Goal: Check status: Check status

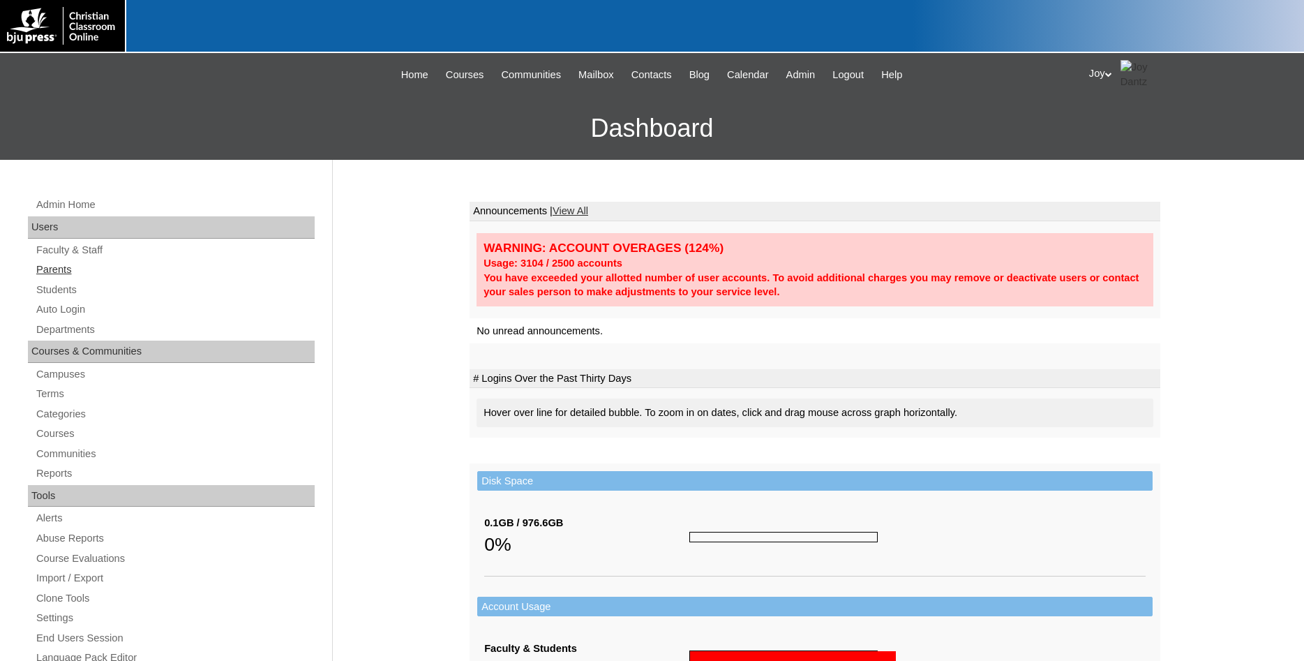
click at [64, 273] on link "Parents" at bounding box center [175, 269] width 280 height 17
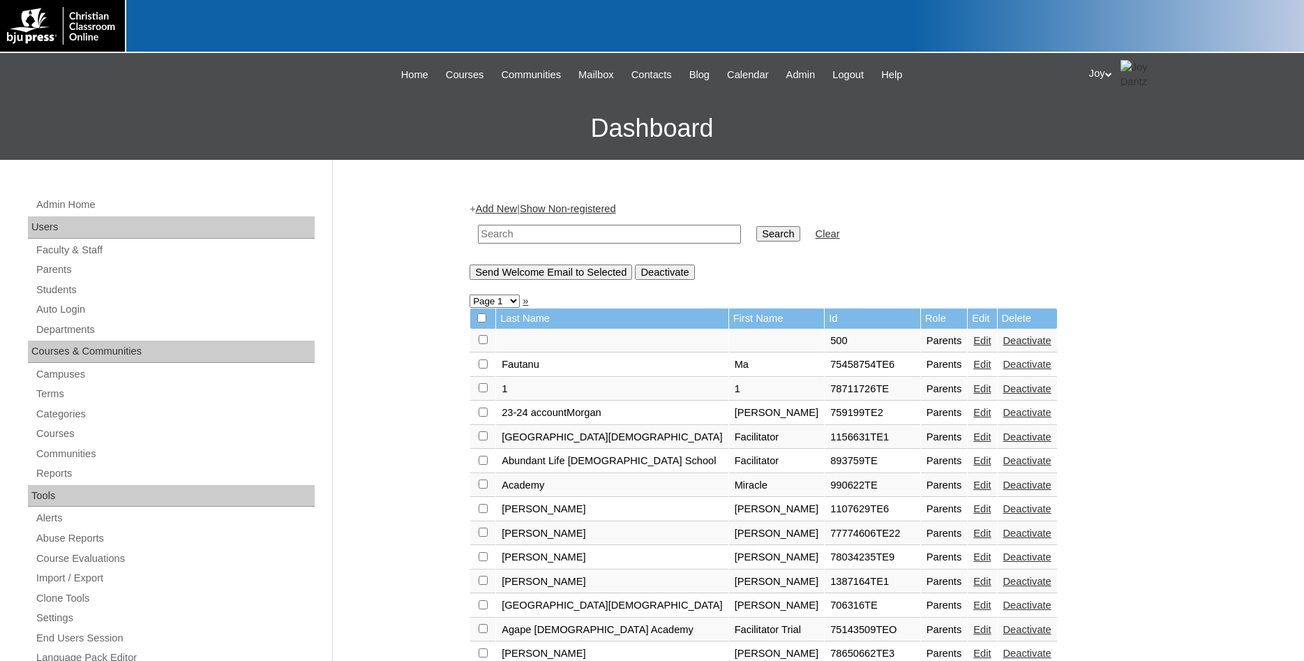
paste input "500034188"
type input "500034188"
click at [782, 235] on td "Search" at bounding box center [778, 234] width 57 height 33
click at [775, 235] on input "Search" at bounding box center [778, 233] width 43 height 15
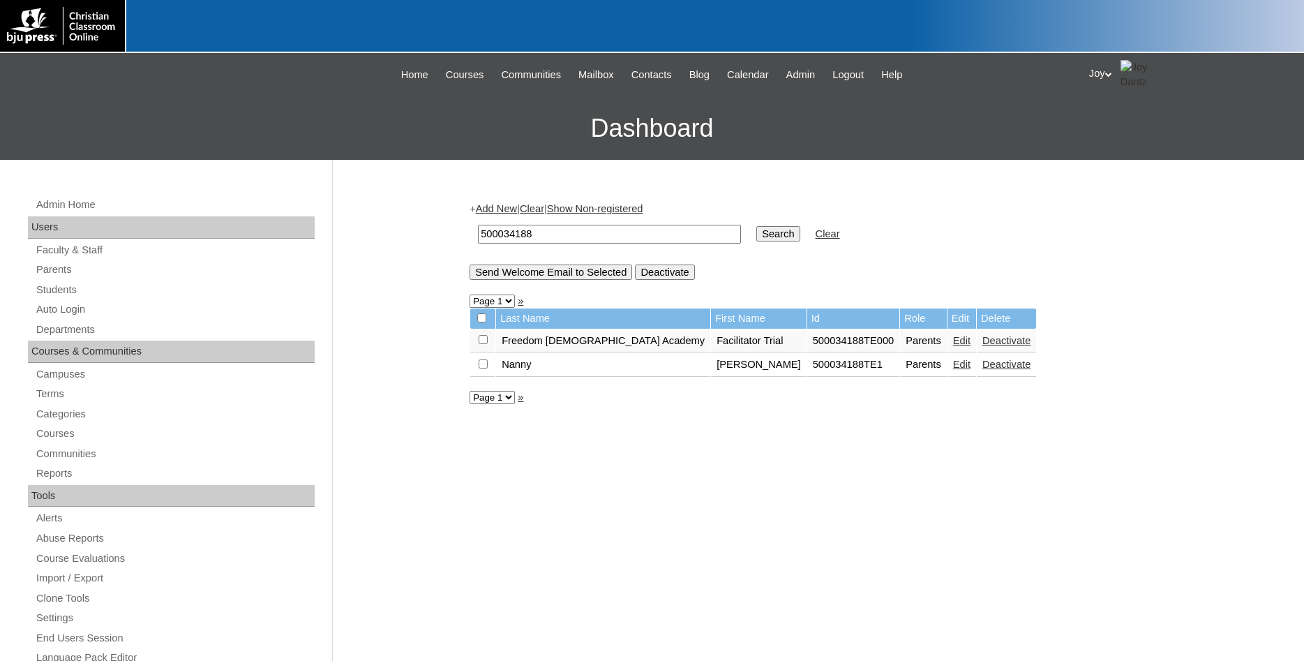
click at [479, 344] on input "checkbox" at bounding box center [483, 339] width 9 height 9
checkbox input "true"
click at [521, 276] on input "Send Welcome Email to Selected" at bounding box center [551, 272] width 163 height 15
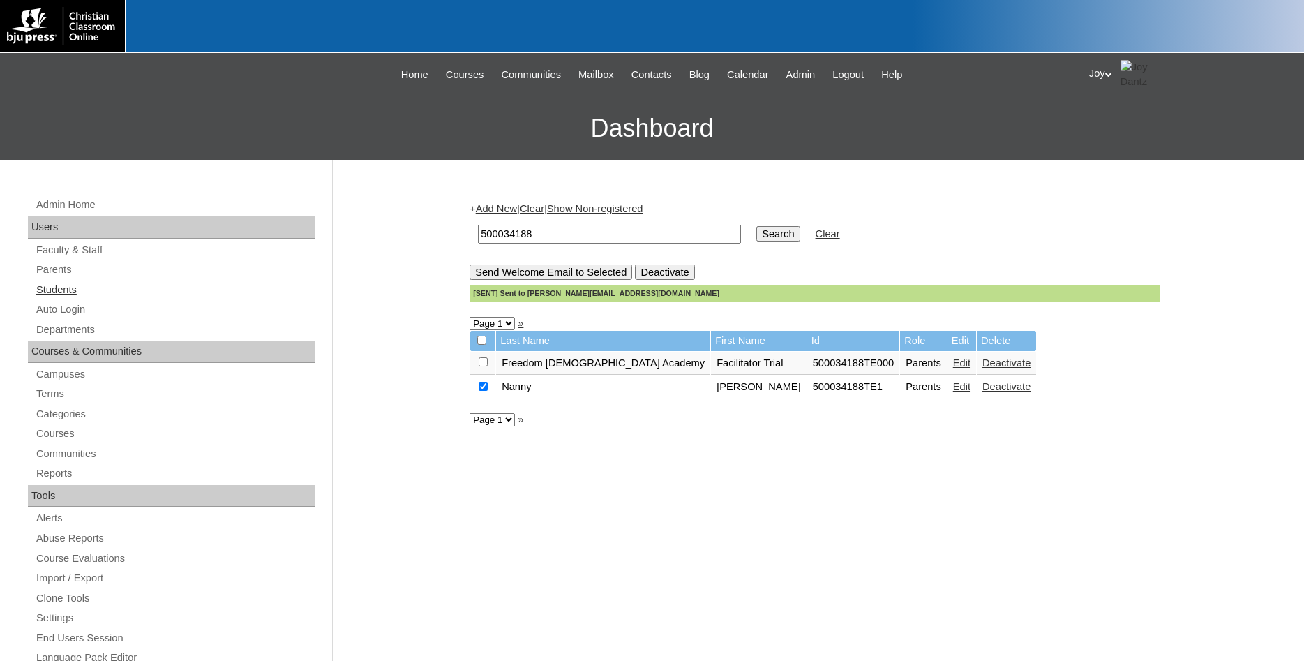
click at [38, 289] on link "Students" at bounding box center [175, 289] width 280 height 17
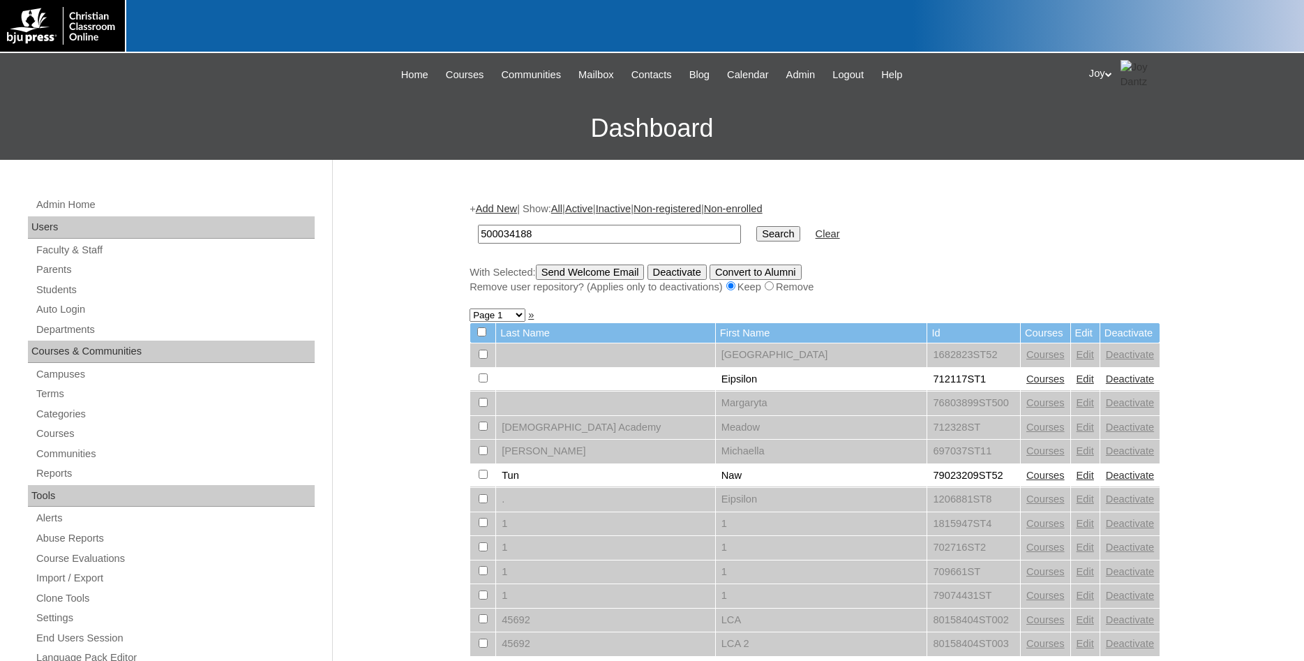
type input "500034188"
click at [757, 239] on input "Search" at bounding box center [778, 233] width 43 height 15
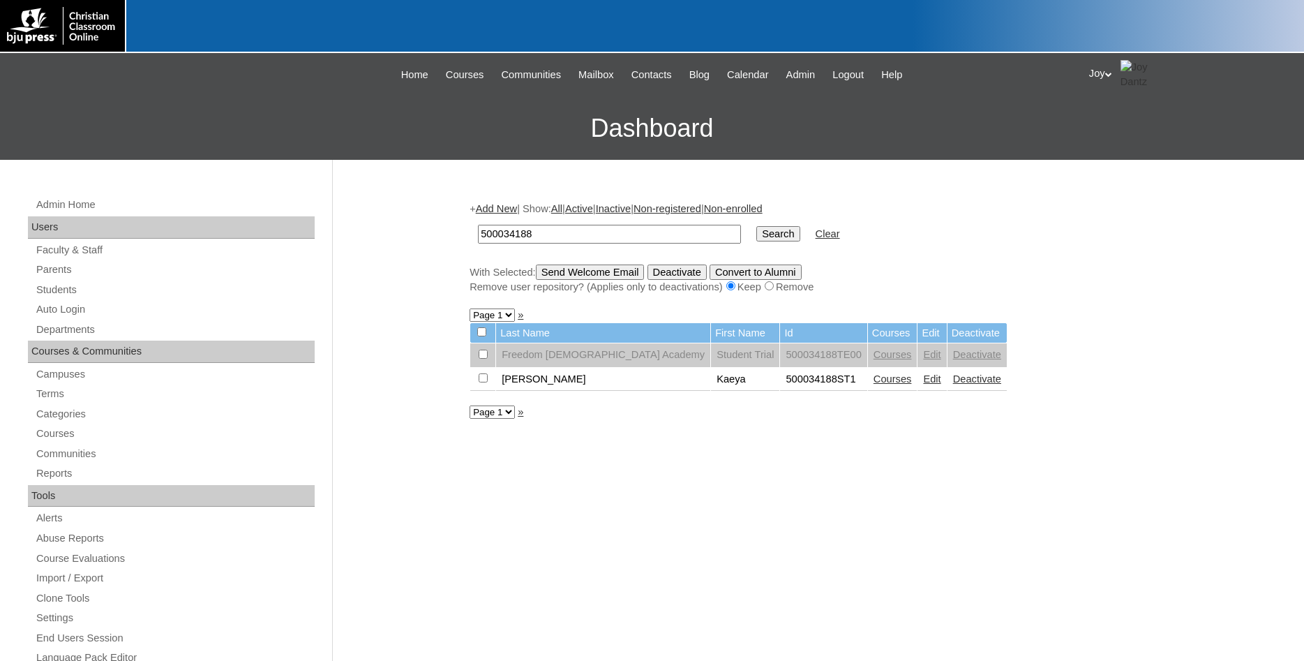
click at [482, 359] on input "checkbox" at bounding box center [483, 354] width 9 height 9
checkbox input "true"
click at [595, 277] on input "Send Welcome Email" at bounding box center [590, 272] width 109 height 15
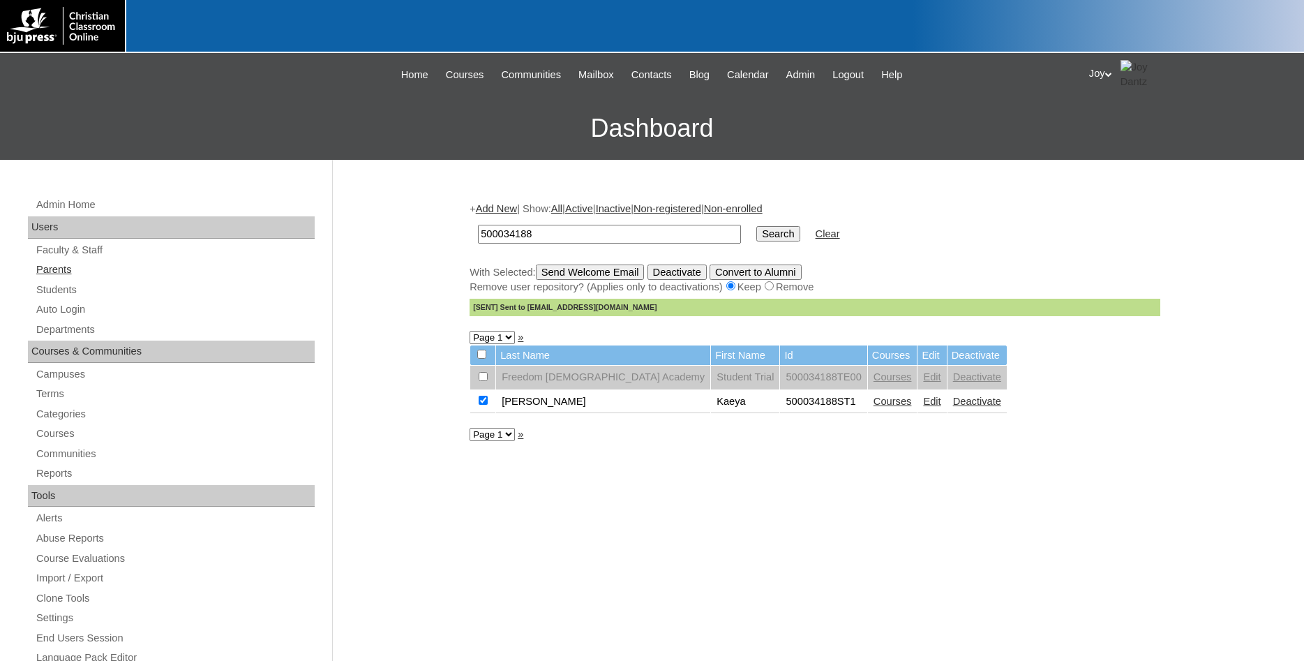
click at [61, 267] on link "Parents" at bounding box center [175, 269] width 280 height 17
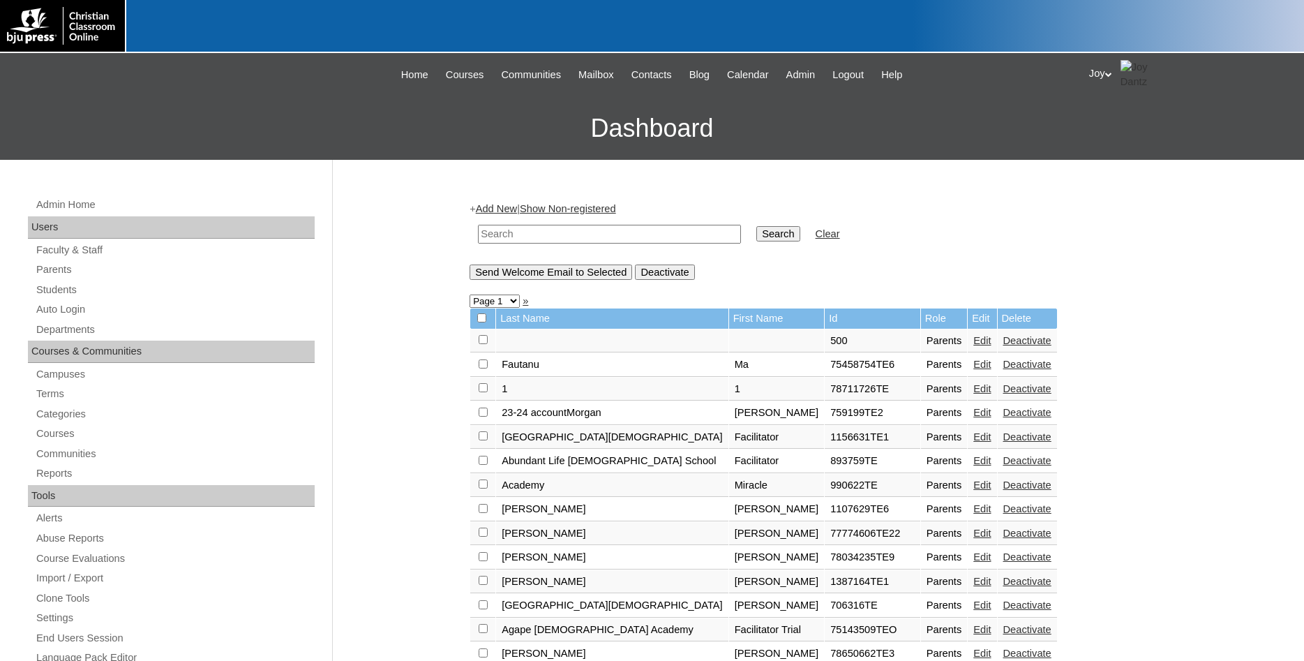
click at [525, 235] on input "text" at bounding box center [609, 234] width 263 height 19
type input "732064"
click at [757, 226] on input "Search" at bounding box center [778, 233] width 43 height 15
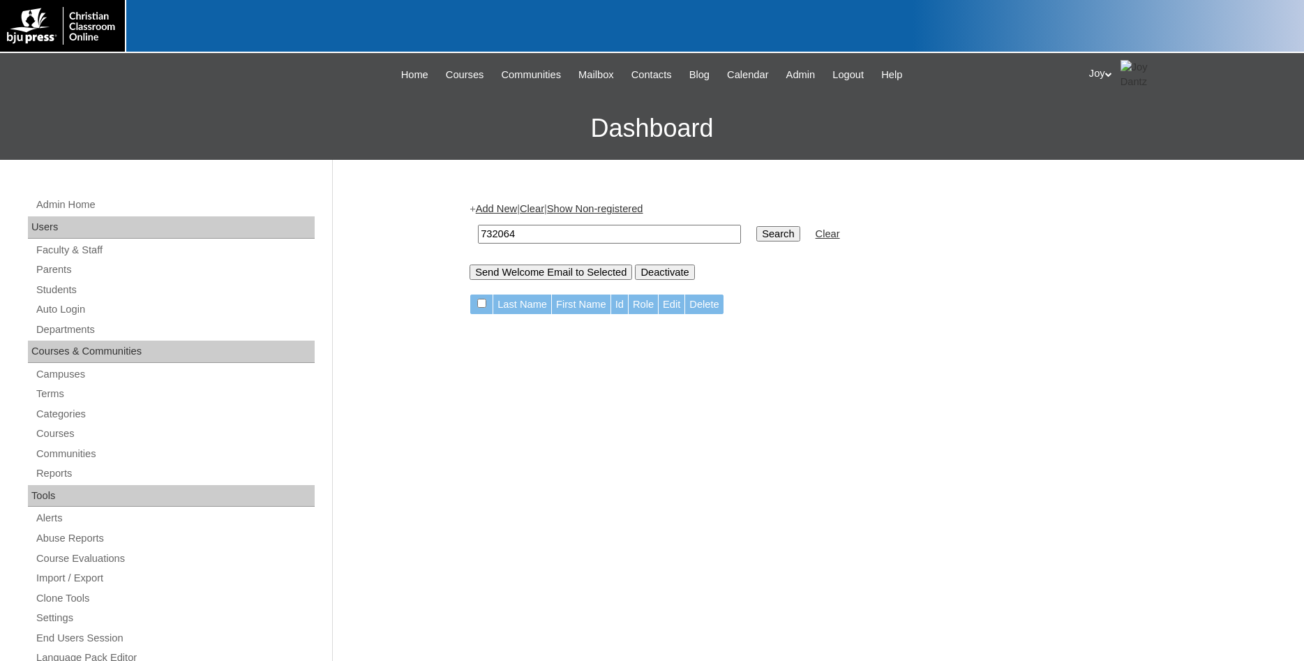
click at [553, 232] on input "732064" at bounding box center [609, 234] width 263 height 19
click at [487, 240] on input "732064" at bounding box center [609, 234] width 263 height 19
click at [647, 237] on input "732064" at bounding box center [609, 234] width 263 height 19
type input "732604"
click at [757, 226] on input "Search" at bounding box center [778, 233] width 43 height 15
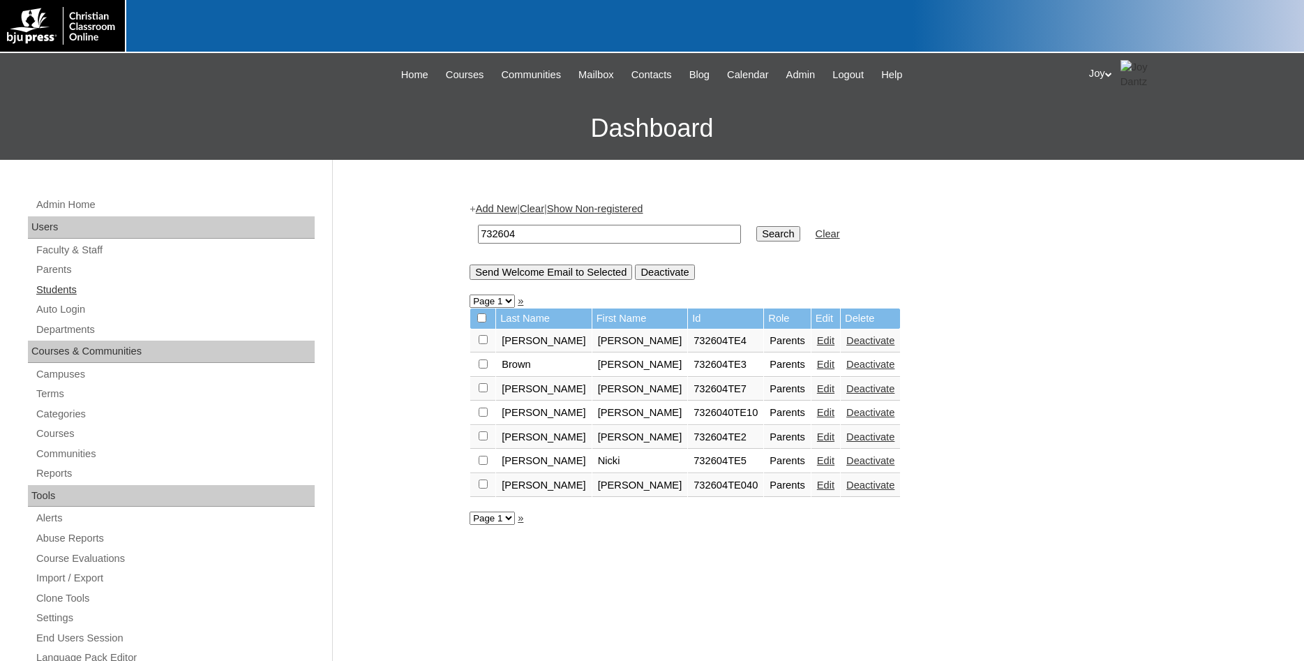
click at [55, 286] on link "Students" at bounding box center [175, 289] width 280 height 17
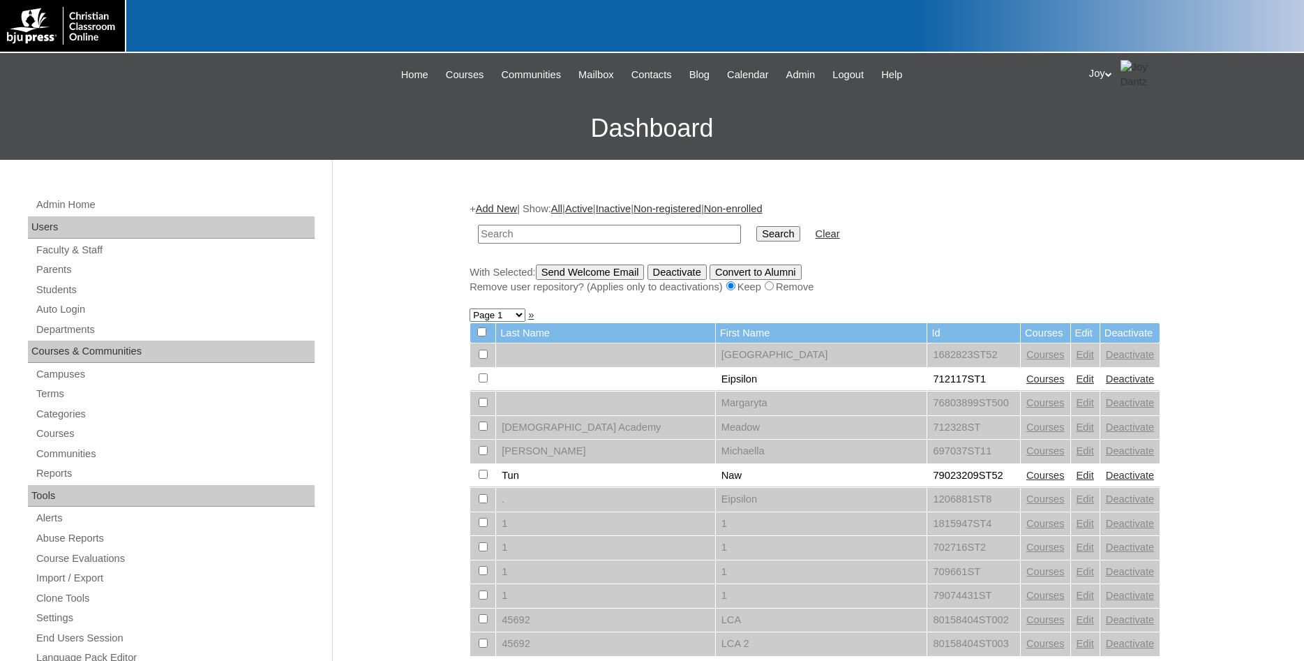
click at [601, 230] on input "text" at bounding box center [609, 234] width 263 height 19
type input "732604"
click at [757, 226] on input "Search" at bounding box center [778, 233] width 43 height 15
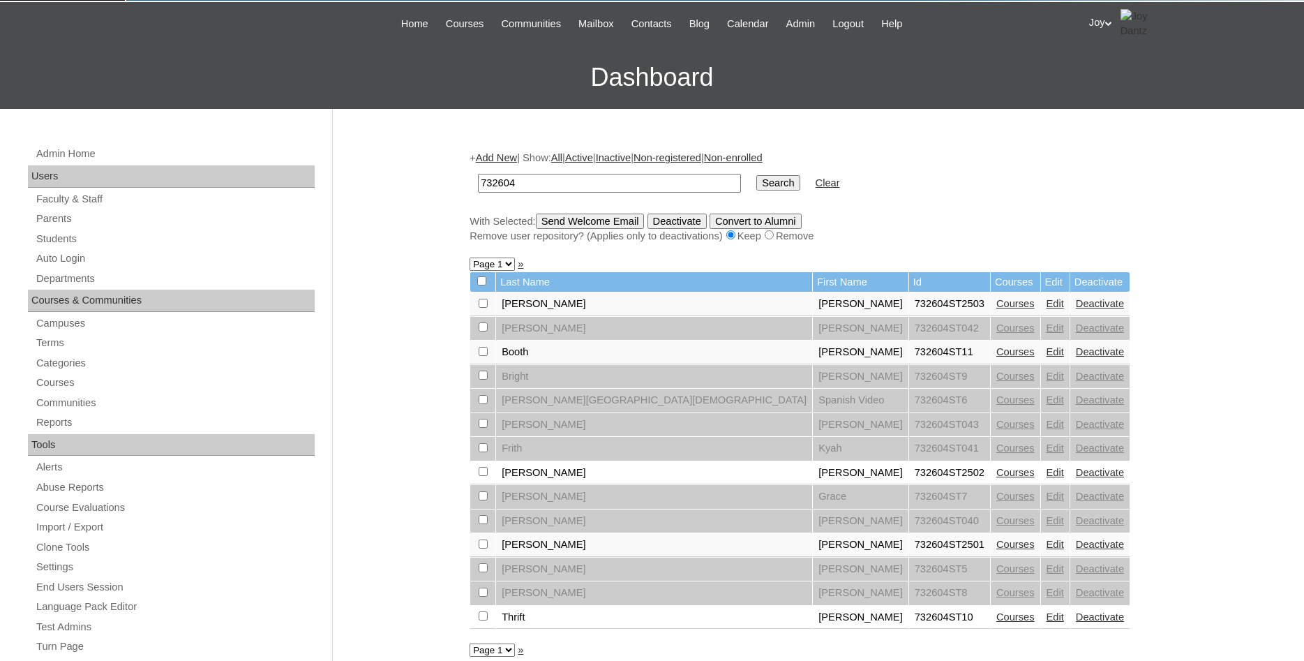
scroll to position [142, 0]
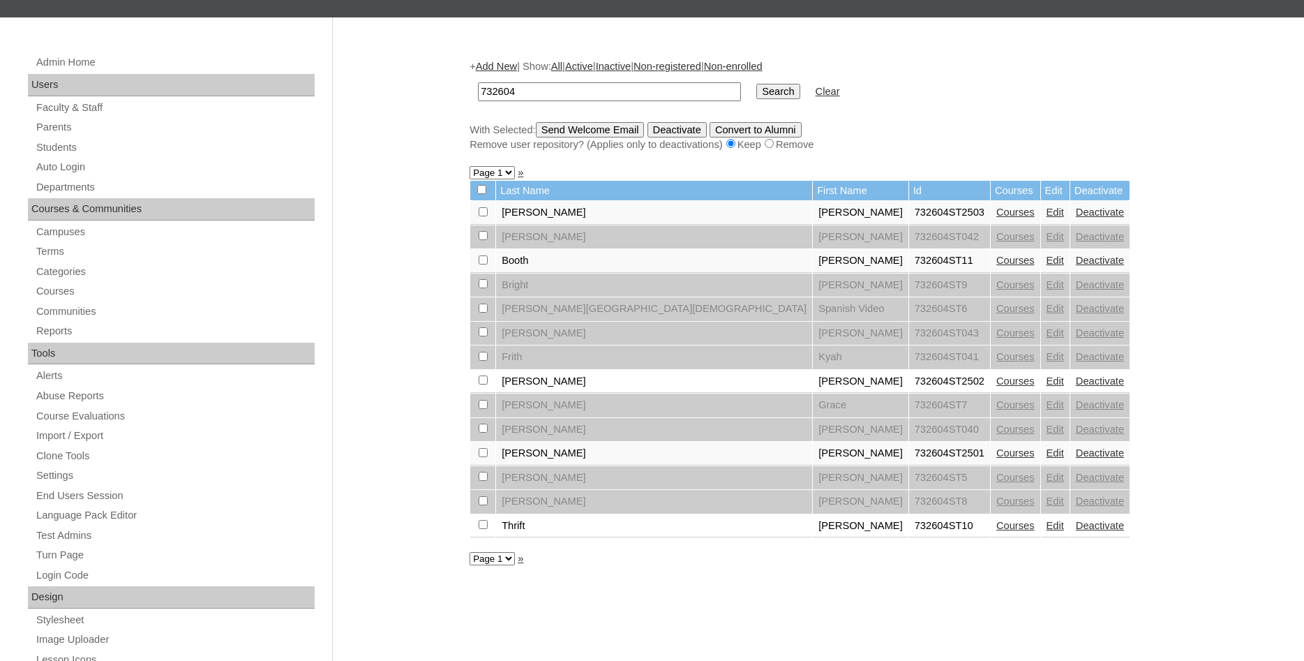
click at [997, 459] on link "Courses" at bounding box center [1016, 452] width 38 height 11
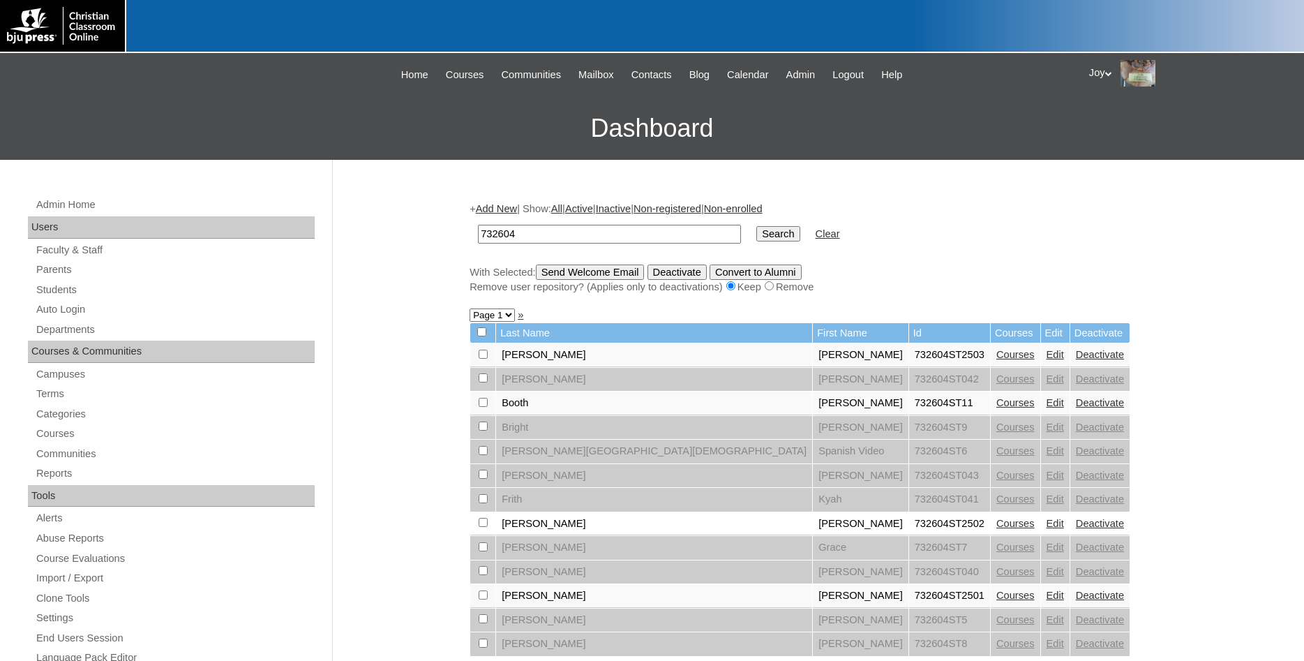
scroll to position [142, 0]
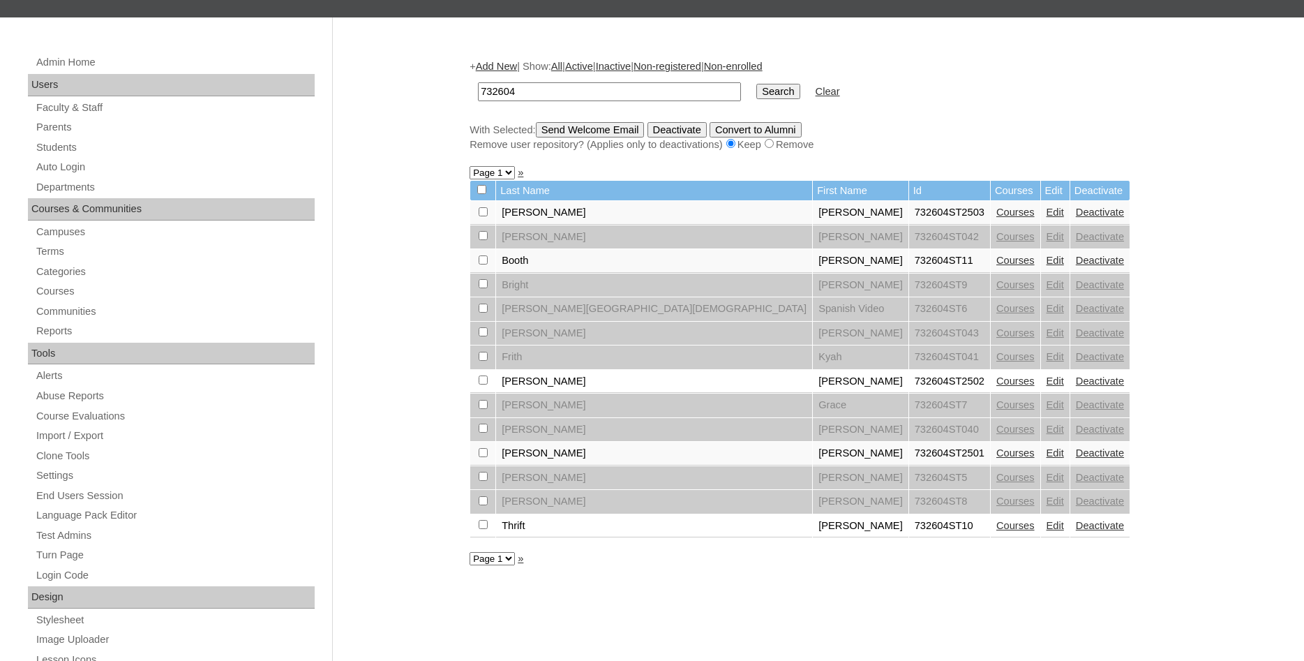
click at [997, 387] on link "Courses" at bounding box center [1016, 380] width 38 height 11
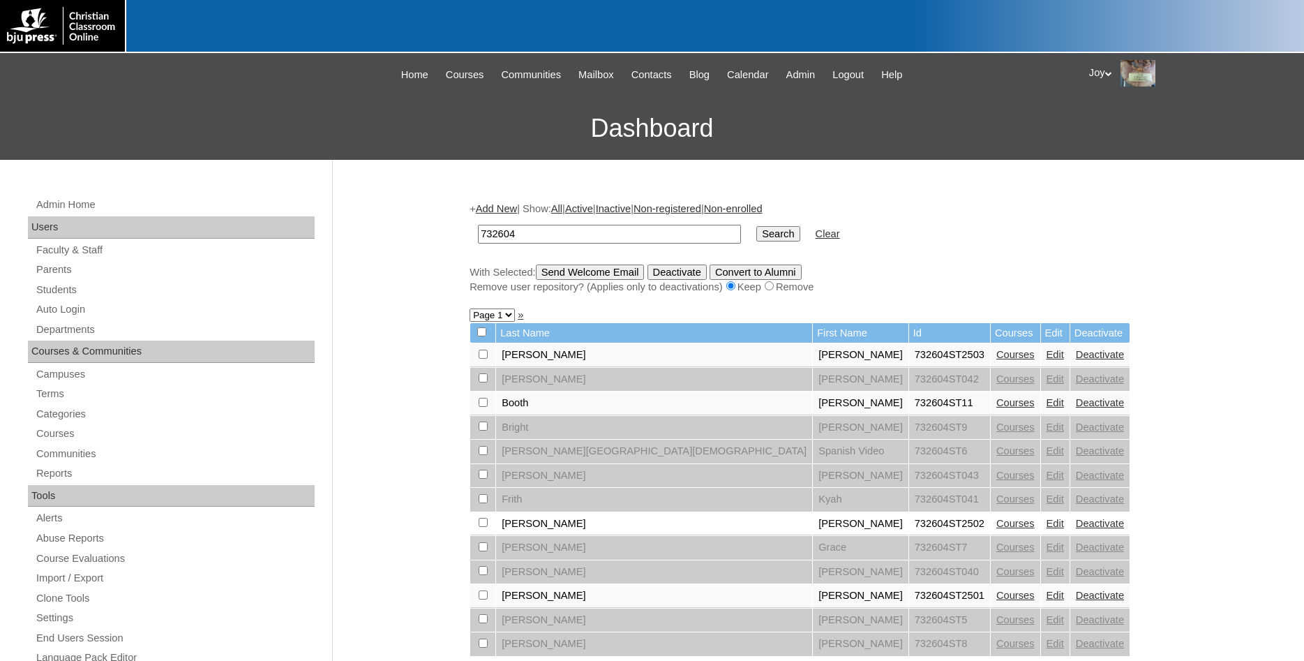
scroll to position [142, 0]
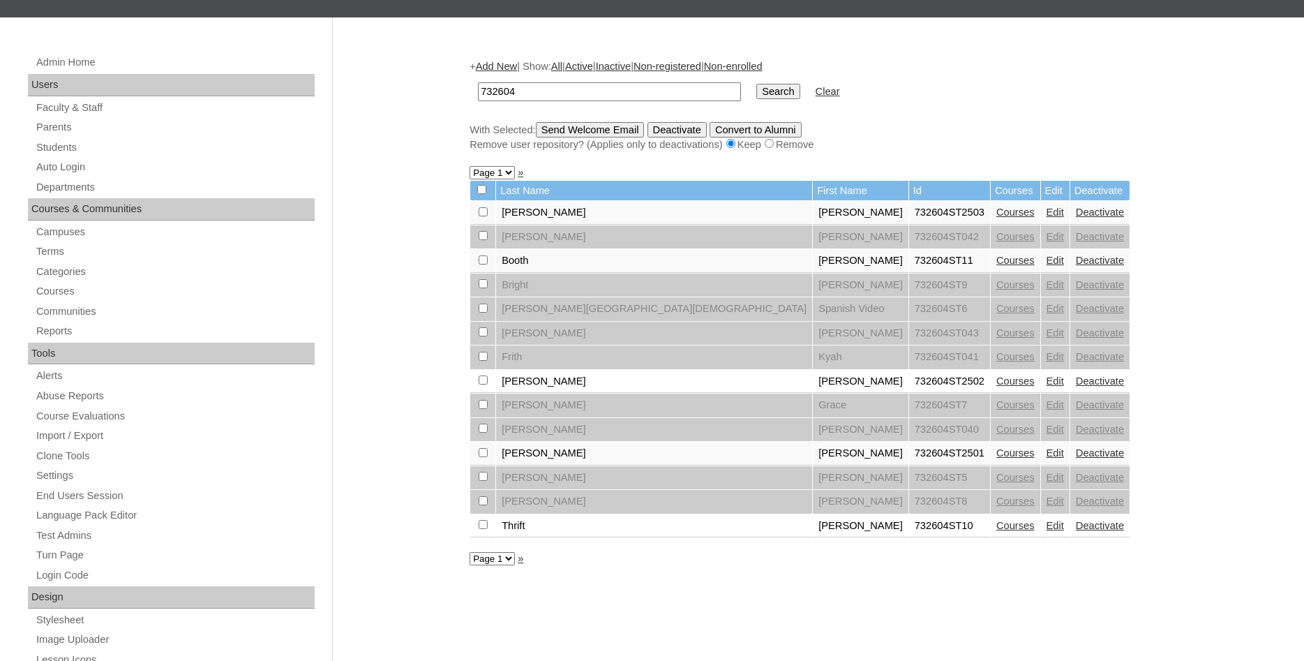
click at [997, 214] on link "Courses" at bounding box center [1016, 212] width 38 height 11
